Goal: Task Accomplishment & Management: Use online tool/utility

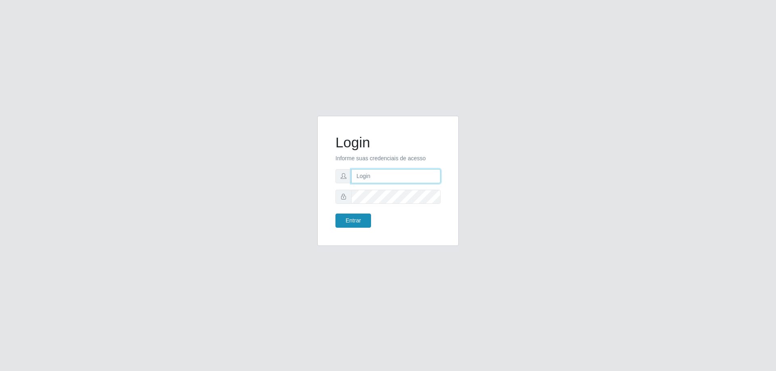
type input "[EMAIL_ADDRESS][DOMAIN_NAME]"
click at [362, 216] on button "Entrar" at bounding box center [353, 221] width 36 height 14
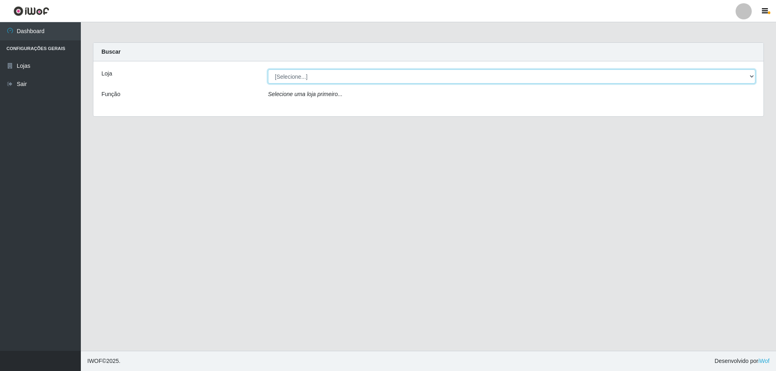
click at [312, 76] on select "[Selecione...] SuperShow Bis - [GEOGRAPHIC_DATA]" at bounding box center [511, 76] width 487 height 14
select select "59"
click at [268, 69] on select "[Selecione...] SuperShow Bis - [GEOGRAPHIC_DATA]" at bounding box center [511, 76] width 487 height 14
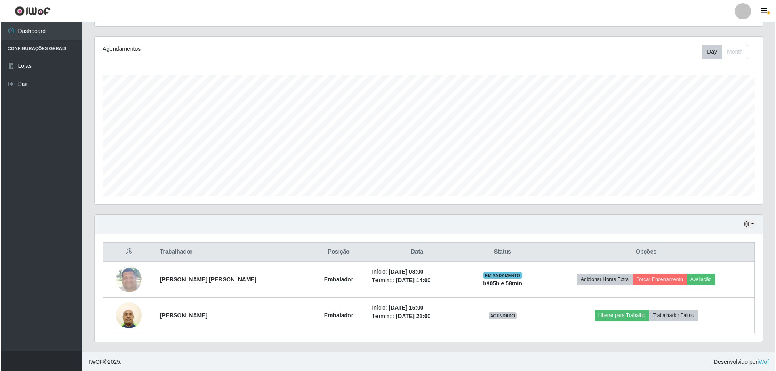
scroll to position [168, 668]
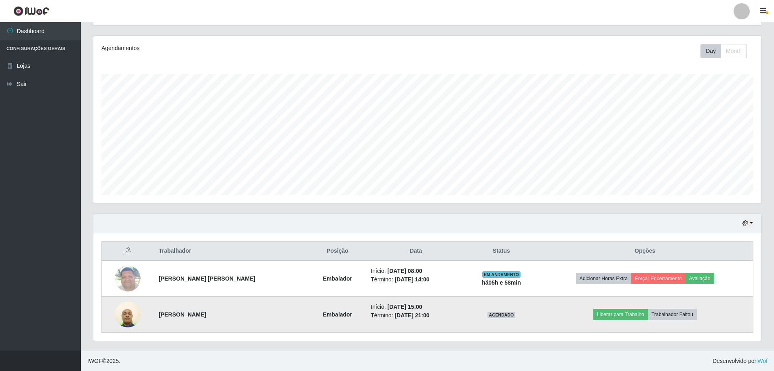
click at [131, 320] on img at bounding box center [128, 314] width 26 height 34
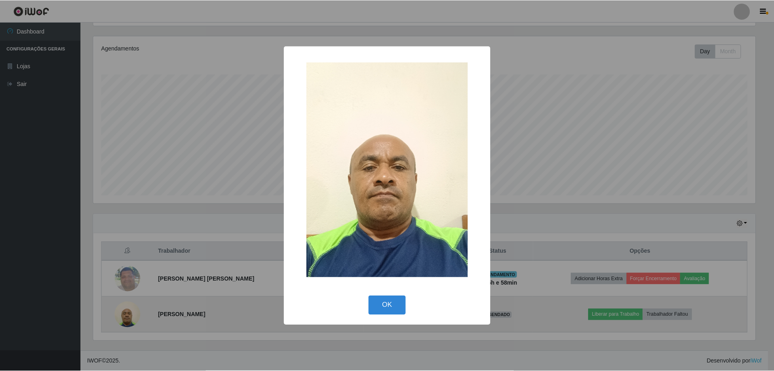
scroll to position [168, 664]
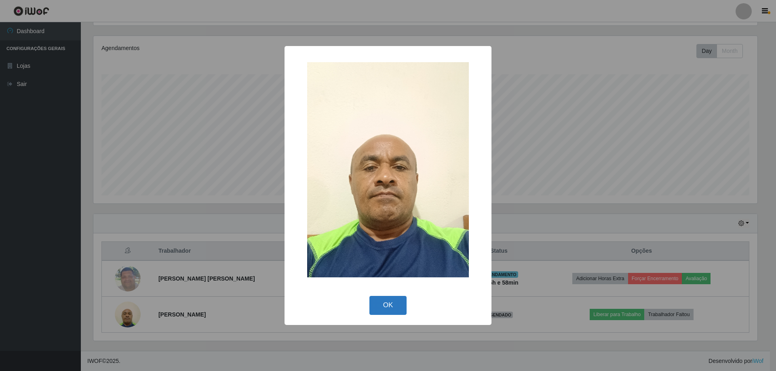
click at [387, 305] on button "OK" at bounding box center [388, 305] width 38 height 19
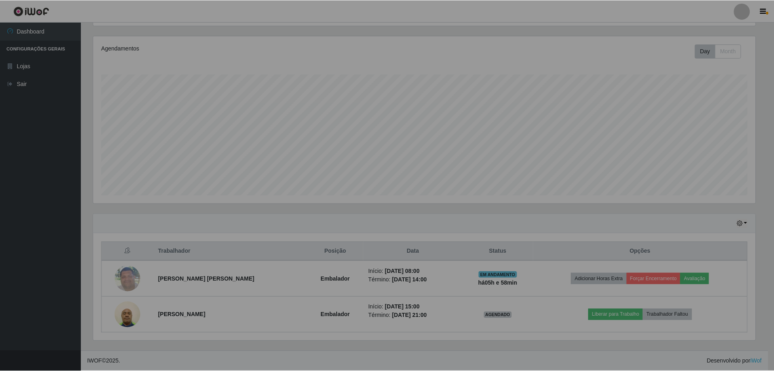
scroll to position [168, 668]
